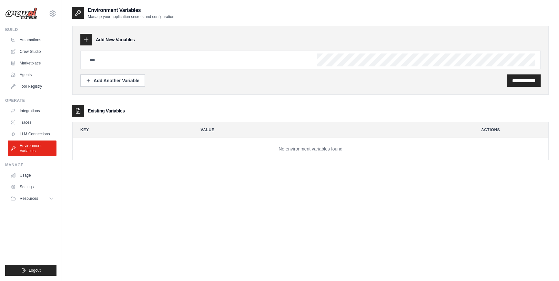
click at [20, 17] on img at bounding box center [21, 13] width 32 height 12
click at [24, 16] on img at bounding box center [21, 13] width 32 height 12
click at [32, 40] on link "Automations" at bounding box center [32, 40] width 49 height 10
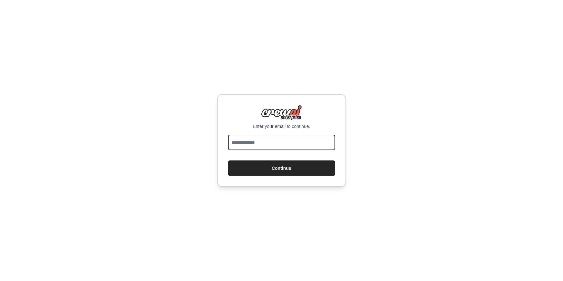
click at [273, 140] on input "email" at bounding box center [281, 142] width 107 height 15
type input "**********"
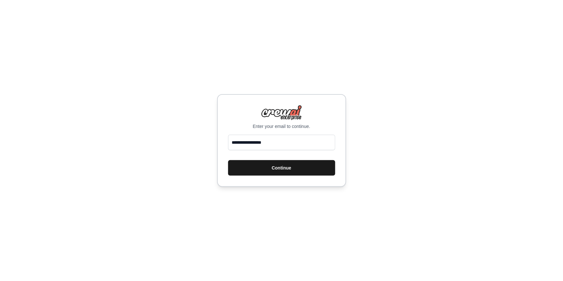
click at [274, 169] on button "Continue" at bounding box center [281, 167] width 107 height 15
